Goal: Book appointment/travel/reservation

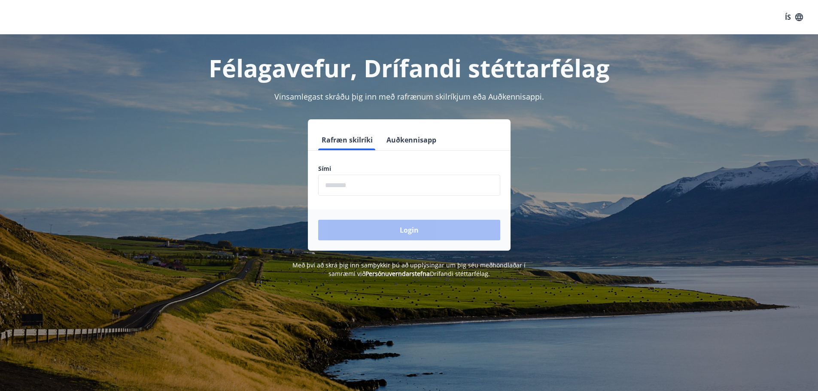
click at [380, 188] on input "phone" at bounding box center [409, 185] width 182 height 21
type input "********"
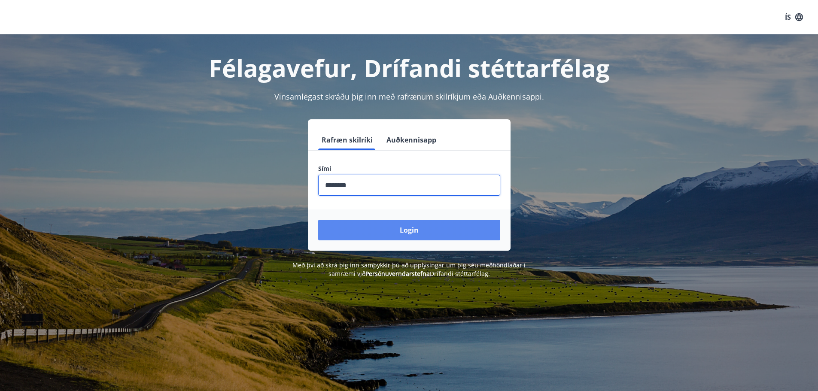
click at [397, 231] on button "Login" at bounding box center [409, 230] width 182 height 21
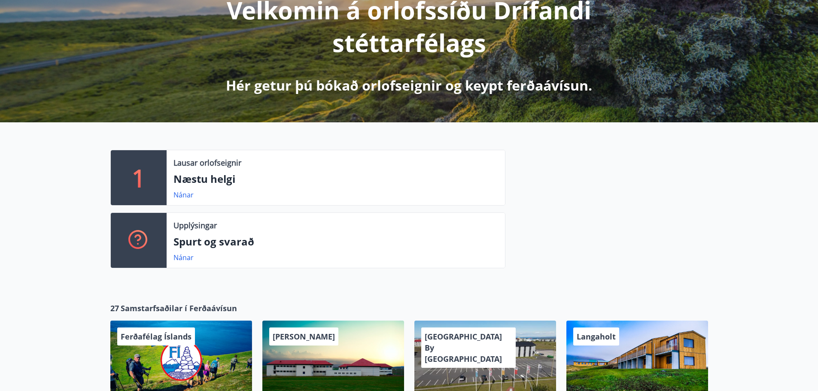
scroll to position [129, 0]
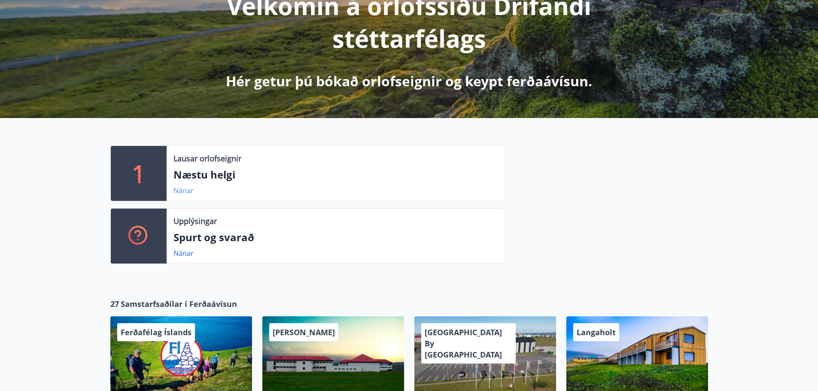
click at [180, 192] on link "Nánar" at bounding box center [184, 190] width 20 height 9
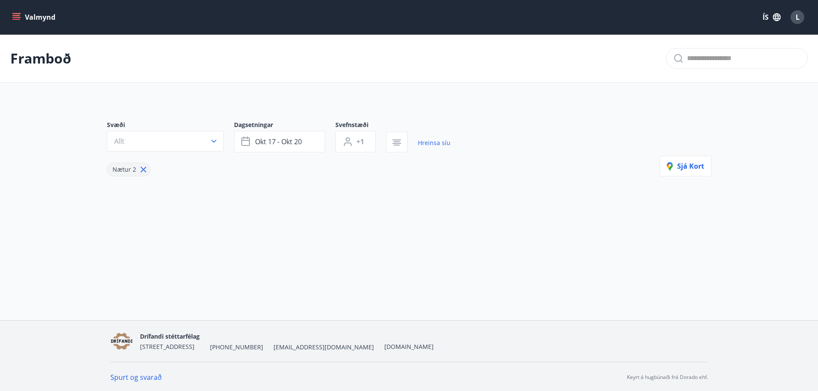
type input "*"
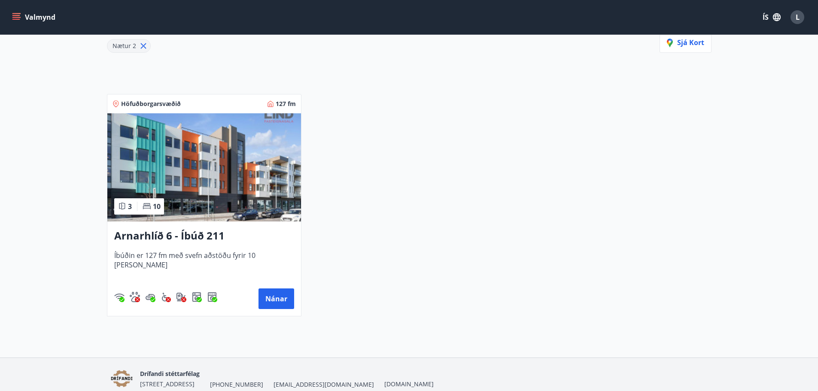
scroll to position [129, 0]
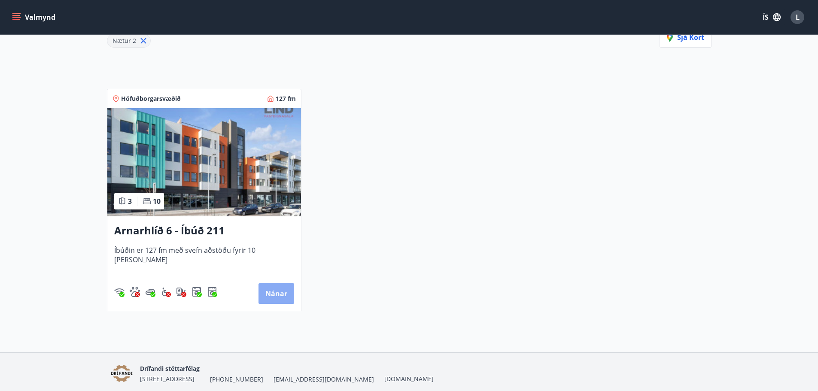
click at [281, 298] on button "Nánar" at bounding box center [277, 293] width 36 height 21
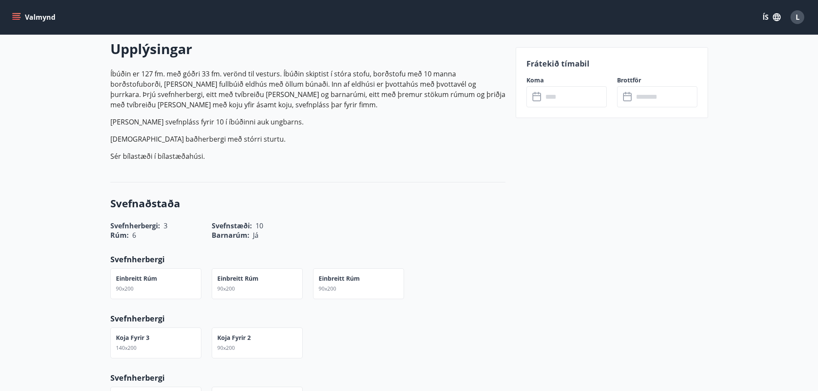
scroll to position [258, 0]
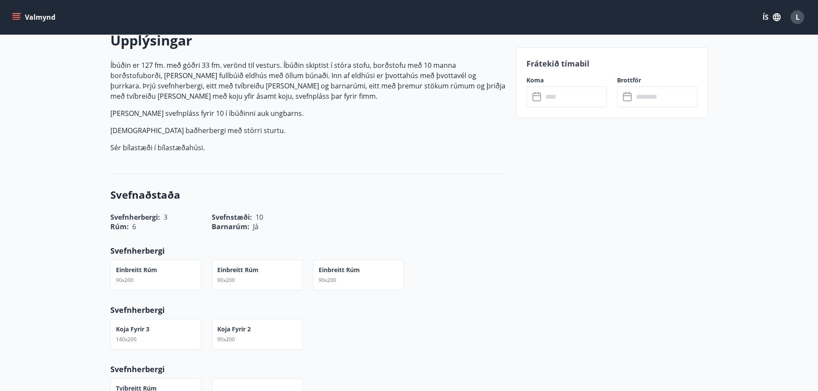
click at [575, 98] on input "text" at bounding box center [575, 96] width 64 height 21
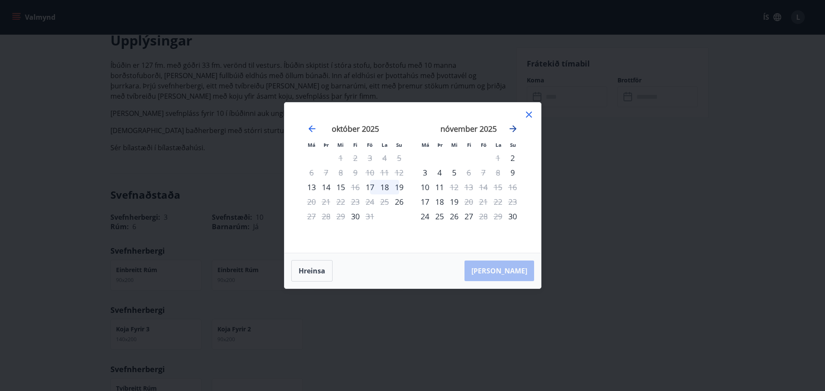
click at [513, 128] on icon "Move forward to switch to the next month." at bounding box center [512, 128] width 7 height 7
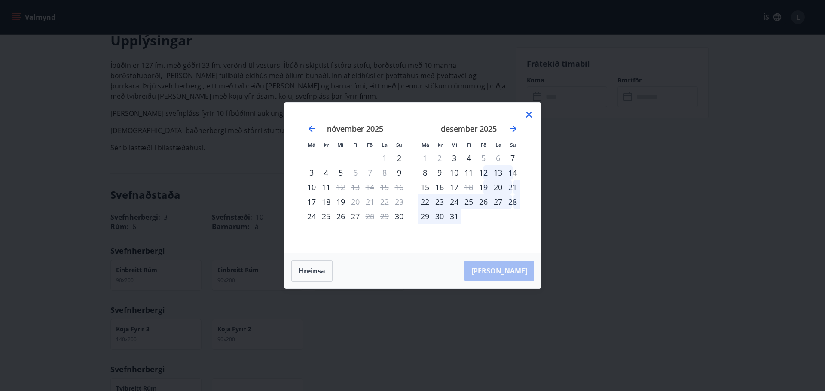
click at [425, 174] on div "8" at bounding box center [424, 172] width 15 height 15
click at [515, 173] on div "14" at bounding box center [512, 172] width 15 height 15
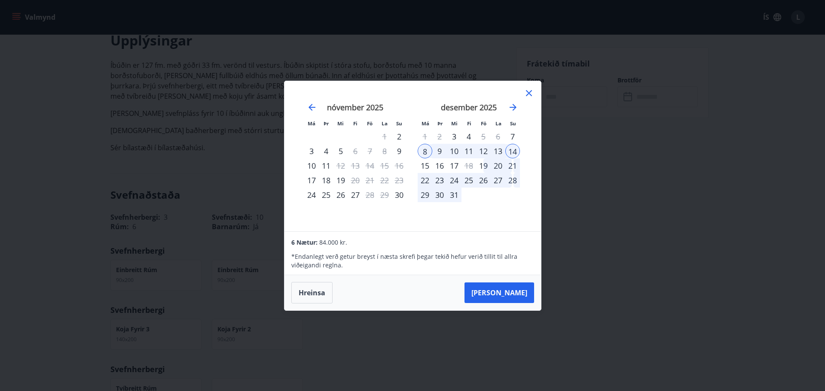
click at [496, 152] on div "13" at bounding box center [497, 151] width 15 height 15
click at [529, 92] on icon at bounding box center [529, 93] width 6 height 6
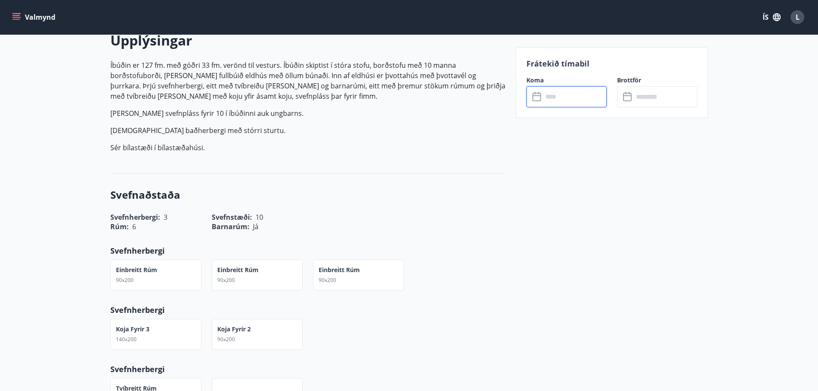
scroll to position [0, 0]
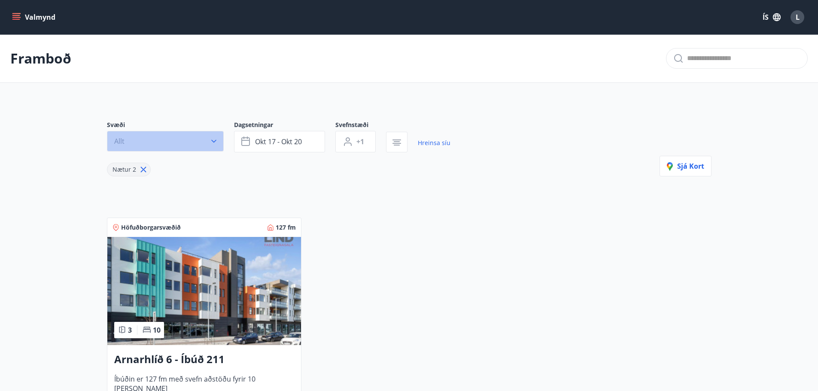
click at [215, 141] on icon "button" at bounding box center [213, 141] width 5 height 3
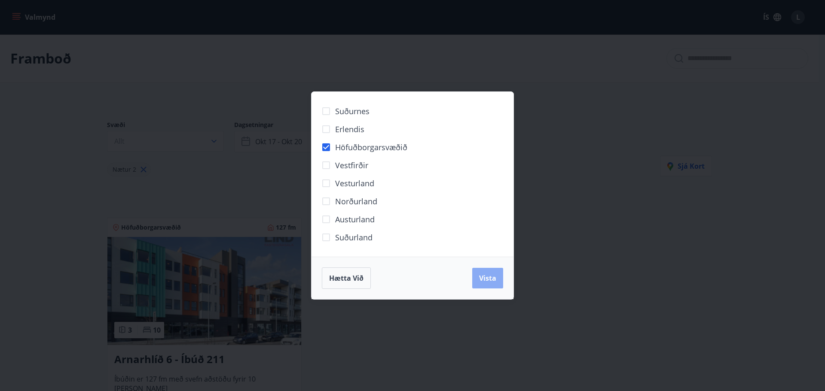
click at [495, 281] on span "Vista" at bounding box center [487, 278] width 17 height 9
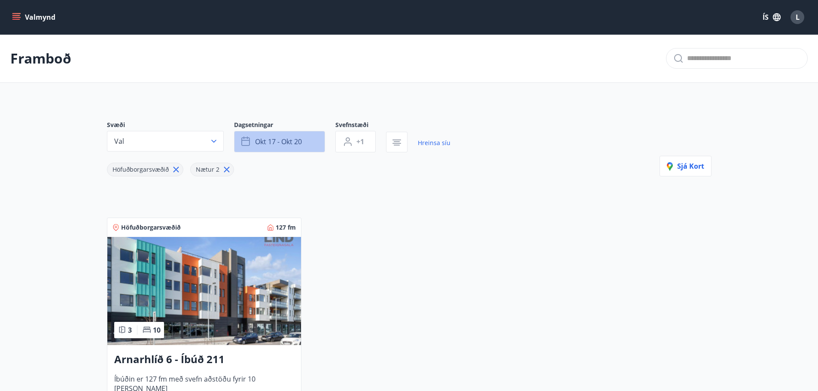
click at [265, 144] on span "okt 17 - okt 20" at bounding box center [278, 141] width 47 height 9
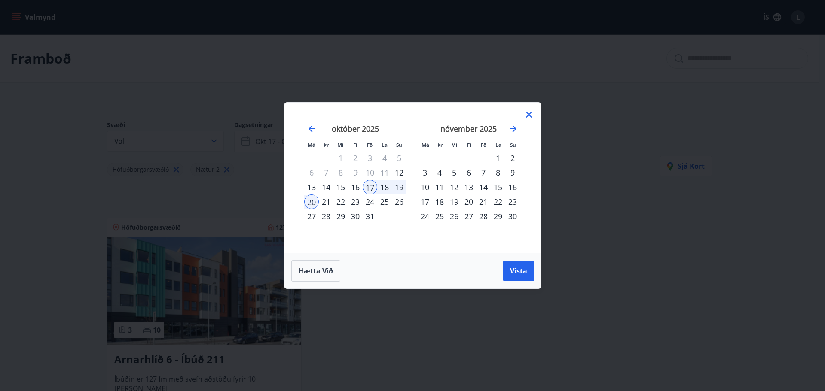
click at [530, 112] on icon at bounding box center [529, 115] width 10 height 10
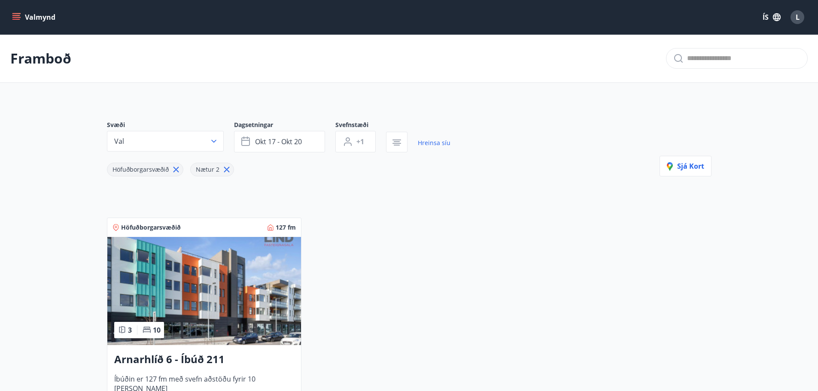
click at [45, 17] on button "Valmynd" at bounding box center [34, 16] width 49 height 15
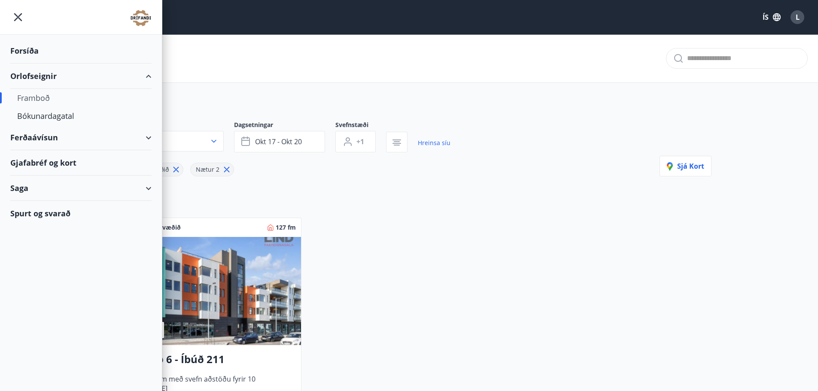
click at [39, 76] on div "Orlofseignir" at bounding box center [80, 76] width 141 height 25
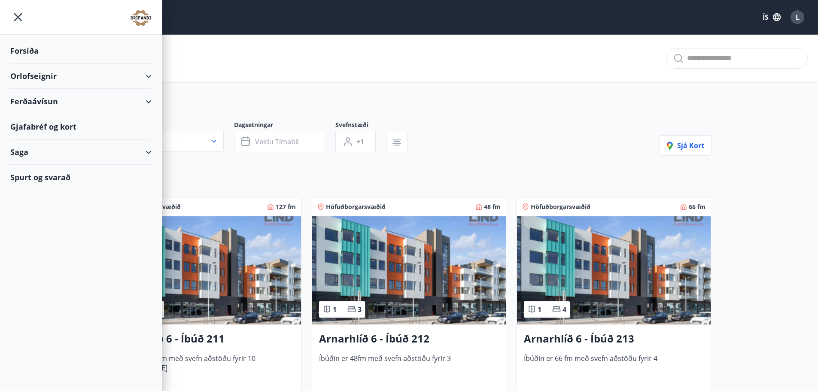
type input "*"
click at [39, 76] on div "Orlofseignir" at bounding box center [80, 76] width 141 height 25
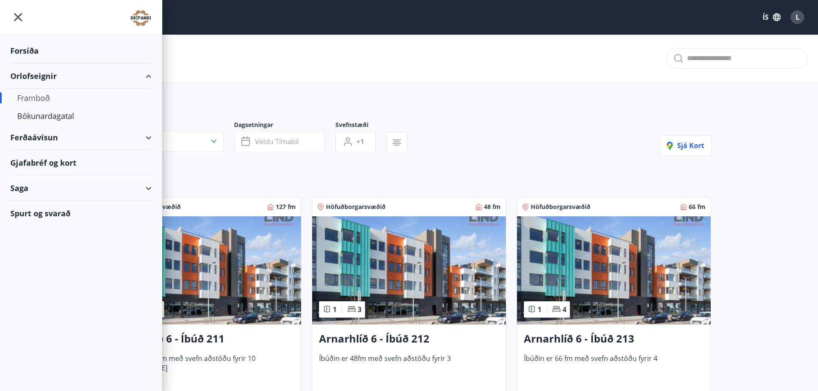
click at [40, 98] on div "Framboð" at bounding box center [81, 98] width 128 height 18
click at [30, 99] on div "Framboð" at bounding box center [81, 98] width 128 height 18
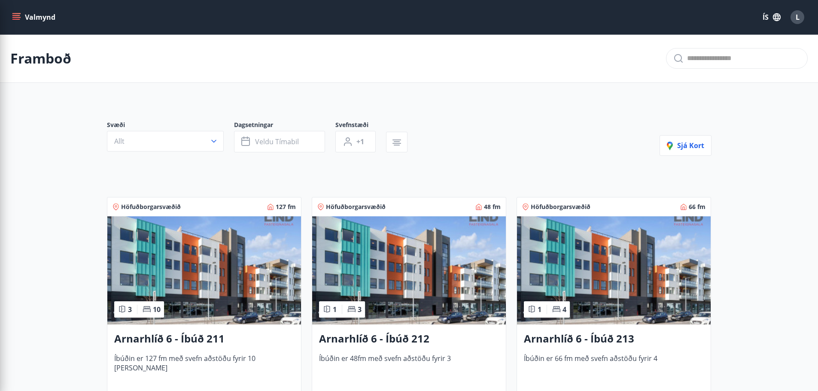
click at [774, 251] on main "Framboð Svæði Allt Dagsetningar Veldu tímabil Svefnstæði +1 Sjá kort Höfuðborga…" at bounding box center [409, 346] width 818 height 625
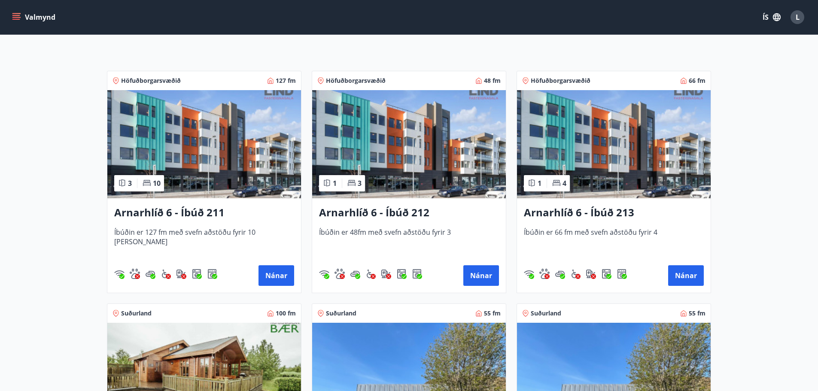
scroll to position [129, 0]
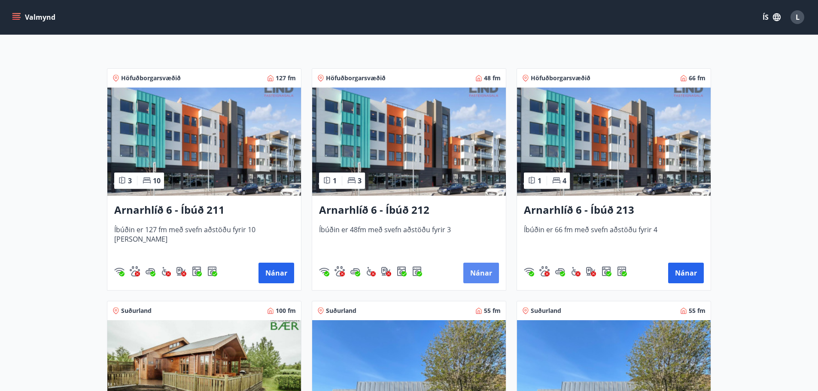
click at [487, 278] on button "Nánar" at bounding box center [481, 273] width 36 height 21
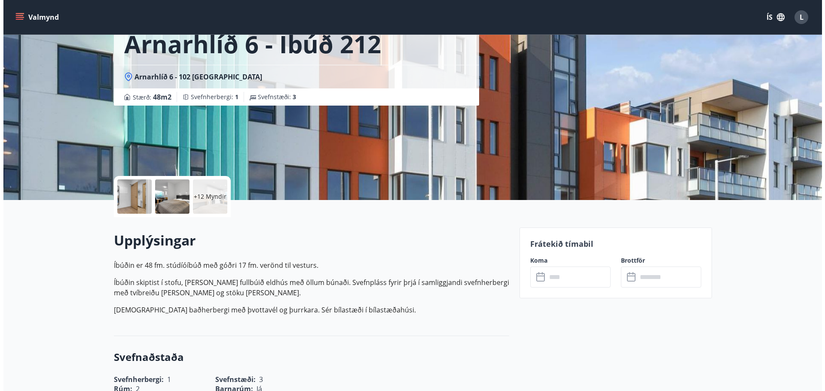
scroll to position [129, 0]
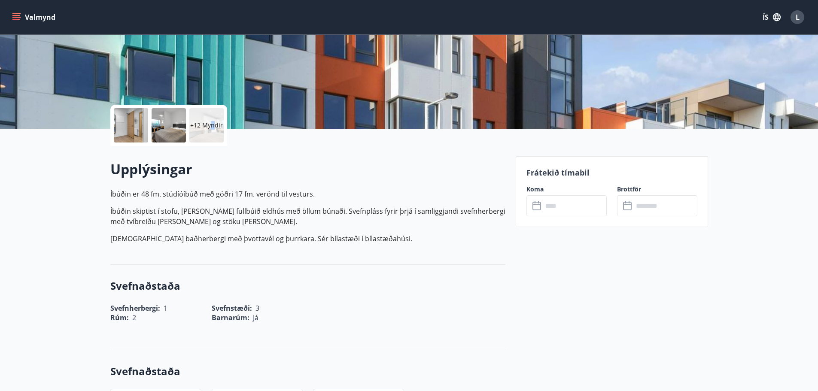
click at [213, 122] on p "+12 Myndir" at bounding box center [206, 125] width 33 height 9
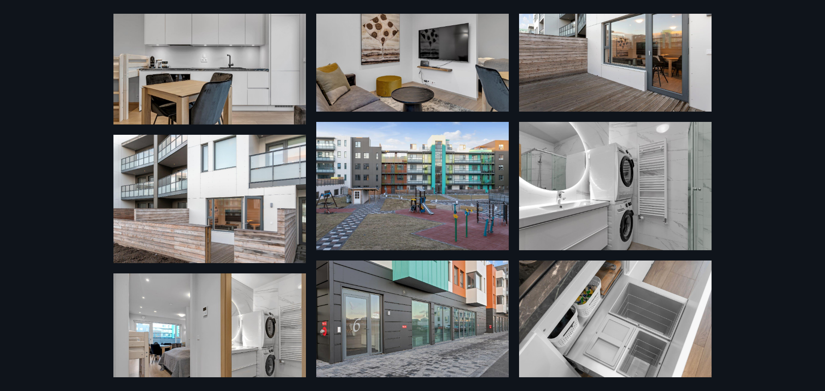
scroll to position [495, 0]
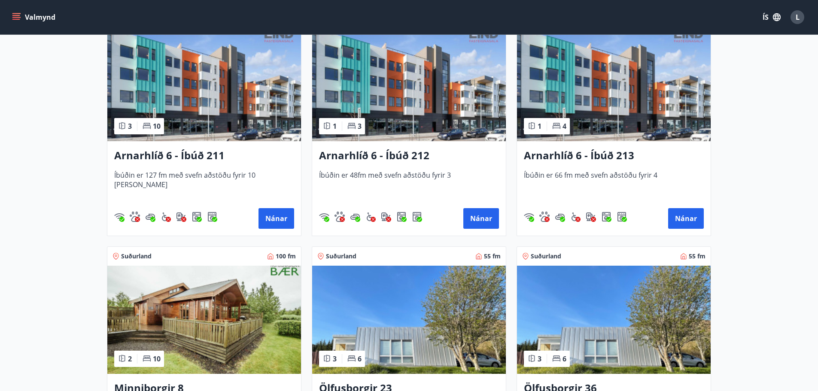
scroll to position [172, 0]
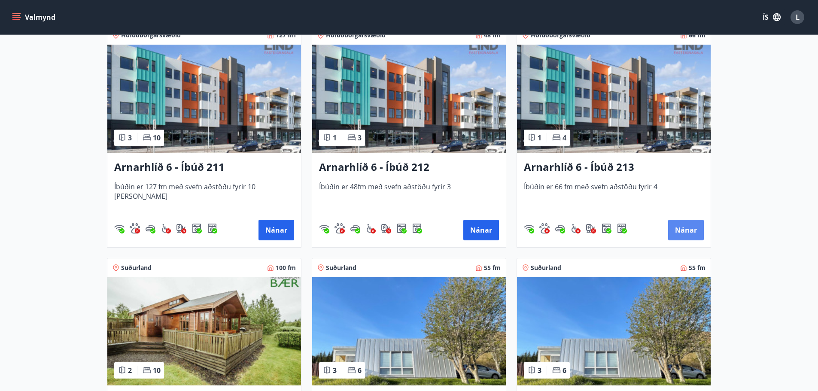
click at [691, 235] on button "Nánar" at bounding box center [686, 230] width 36 height 21
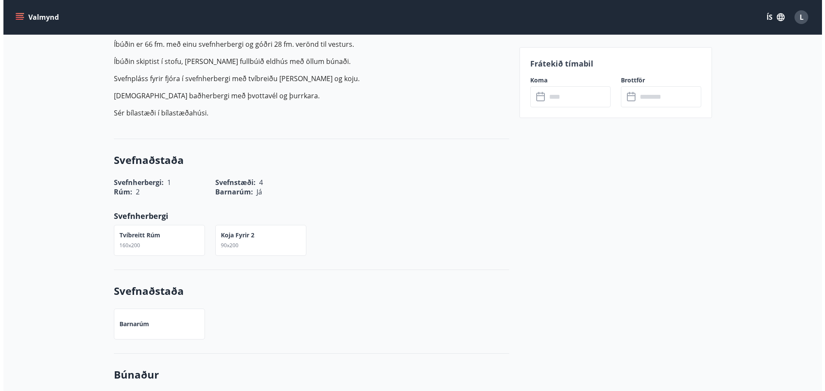
scroll to position [43, 0]
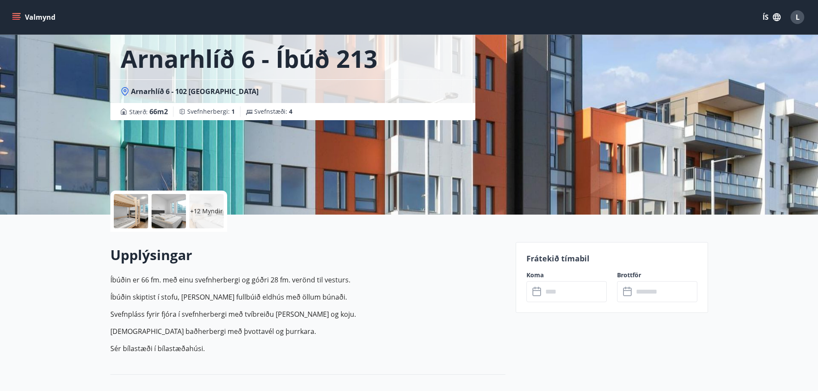
click at [539, 289] on icon at bounding box center [538, 292] width 10 height 10
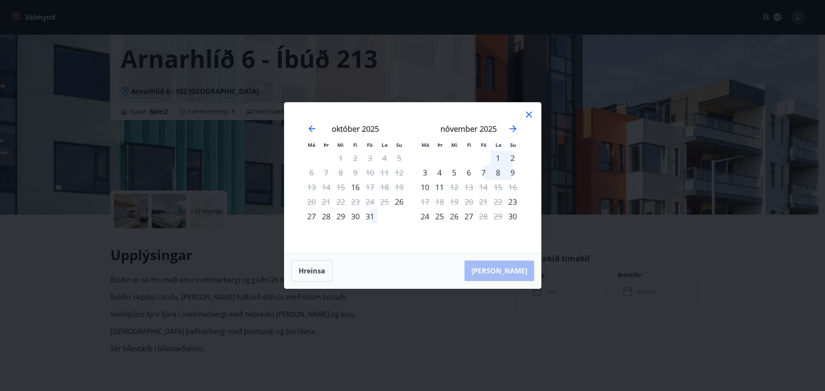
click at [529, 114] on icon at bounding box center [529, 115] width 6 height 6
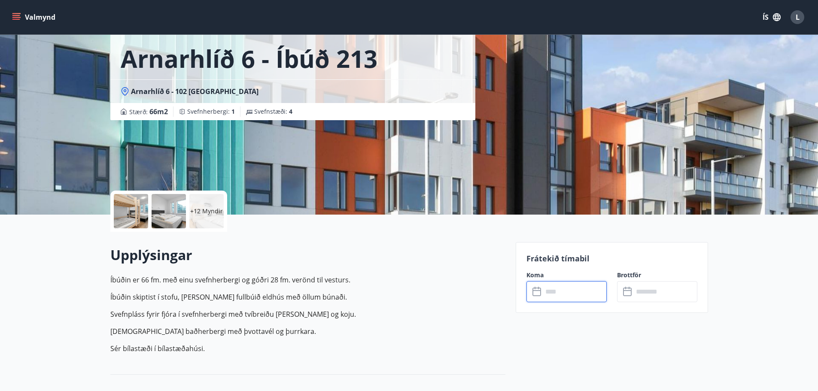
click at [549, 302] on input "text" at bounding box center [575, 291] width 64 height 21
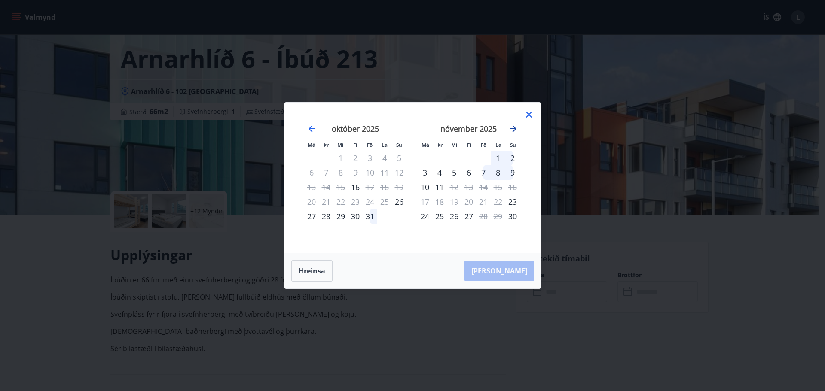
click at [509, 130] on icon "Move forward to switch to the next month." at bounding box center [513, 129] width 10 height 10
click at [483, 158] on div "5" at bounding box center [483, 158] width 15 height 15
click at [512, 158] on div "7" at bounding box center [512, 158] width 15 height 15
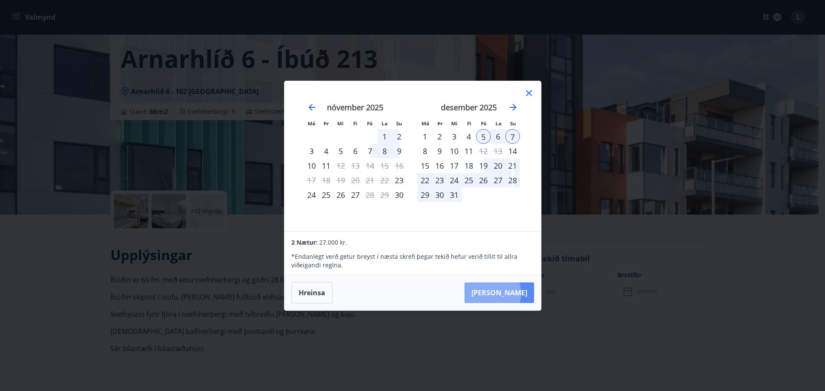
click at [518, 293] on button "[PERSON_NAME]" at bounding box center [499, 293] width 70 height 21
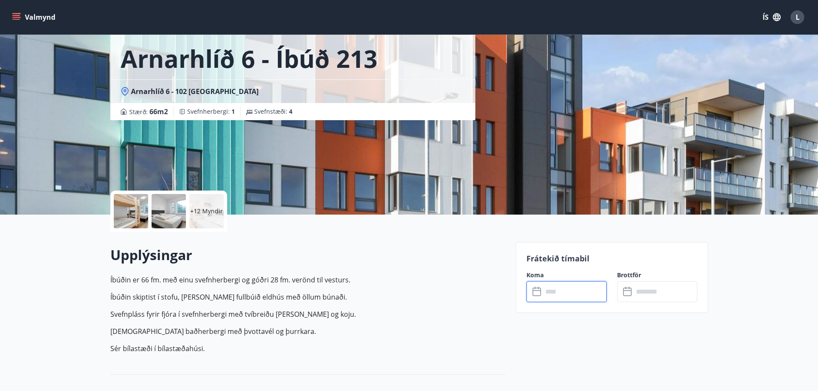
type input "******"
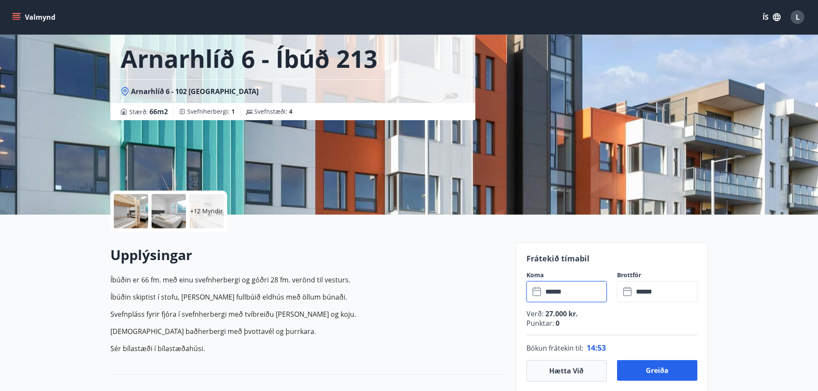
click at [166, 217] on div at bounding box center [169, 211] width 34 height 34
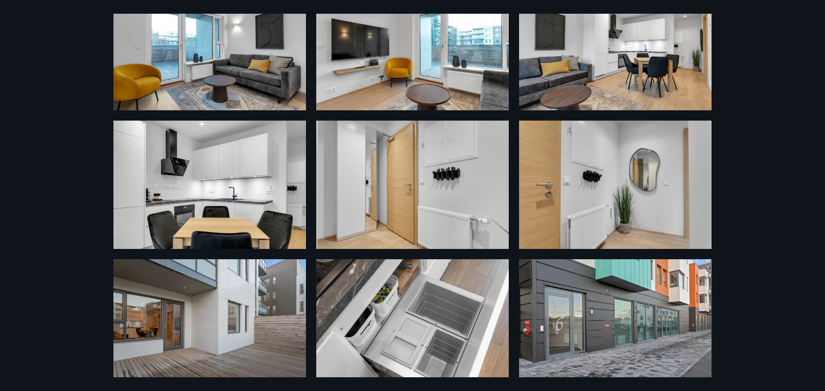
scroll to position [495, 0]
